Goal: Information Seeking & Learning: Learn about a topic

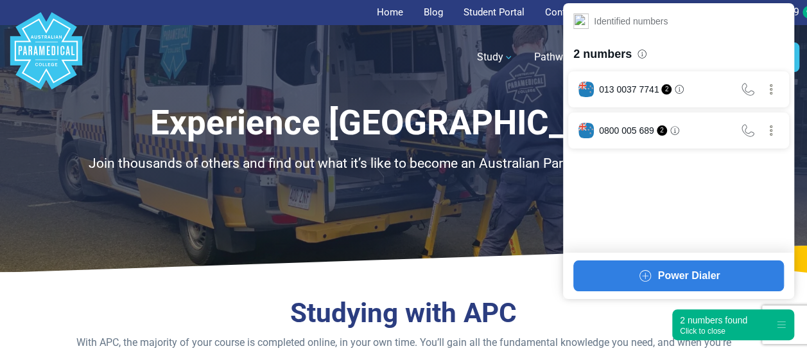
click at [706, 318] on div "2 numbers found" at bounding box center [713, 319] width 67 height 13
